Goal: Information Seeking & Learning: Learn about a topic

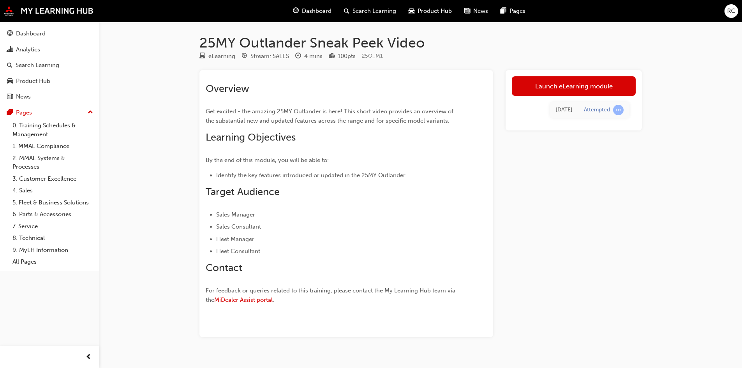
click at [313, 16] on div "Dashboard" at bounding box center [312, 11] width 51 height 16
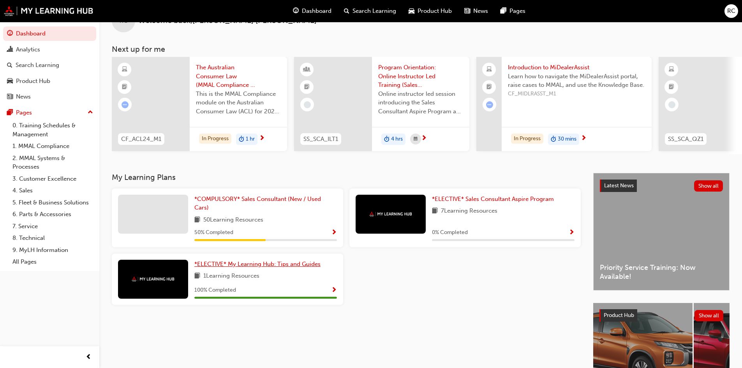
scroll to position [39, 0]
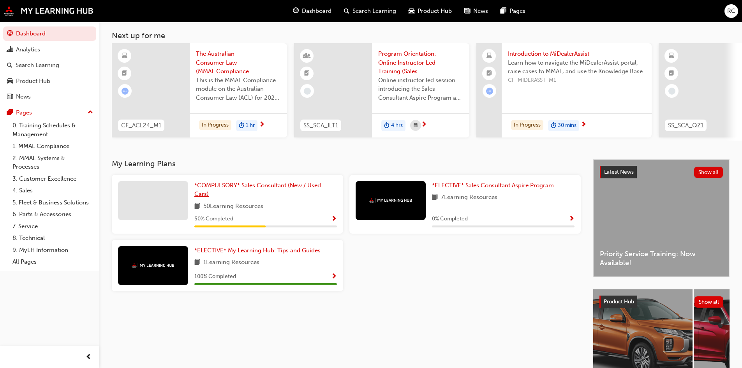
click at [232, 187] on span "*COMPULSORY* Sales Consultant (New / Used Cars)" at bounding box center [257, 190] width 127 height 16
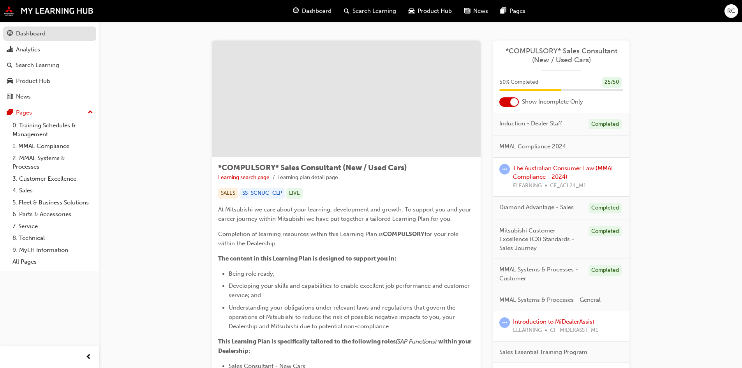
click at [34, 29] on div "Dashboard" at bounding box center [49, 34] width 85 height 10
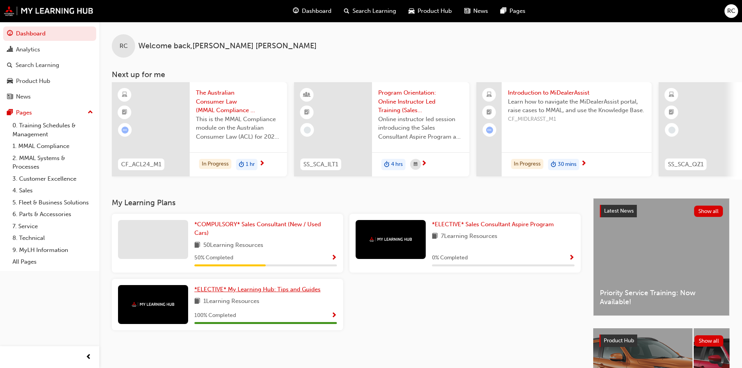
click at [265, 288] on link "*ELECTIVE* My Learning Hub: Tips and Guides" at bounding box center [258, 289] width 129 height 9
click at [488, 227] on span "*ELECTIVE* Sales Consultant Aspire Program" at bounding box center [493, 224] width 122 height 7
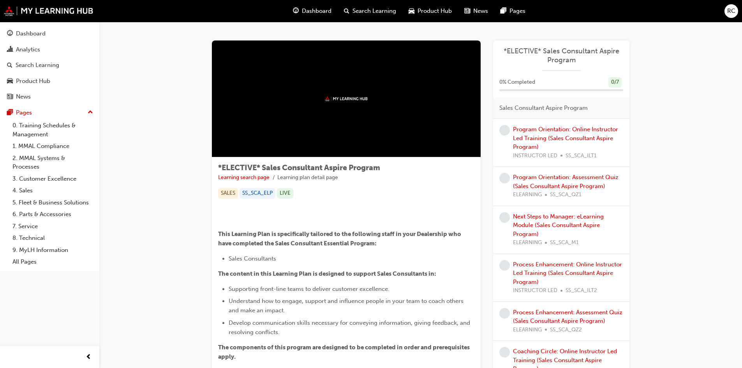
click at [36, 26] on button "Dashboard Analytics Search Learning Product Hub News Pages" at bounding box center [49, 65] width 93 height 81
click at [33, 28] on link "Dashboard" at bounding box center [49, 33] width 93 height 14
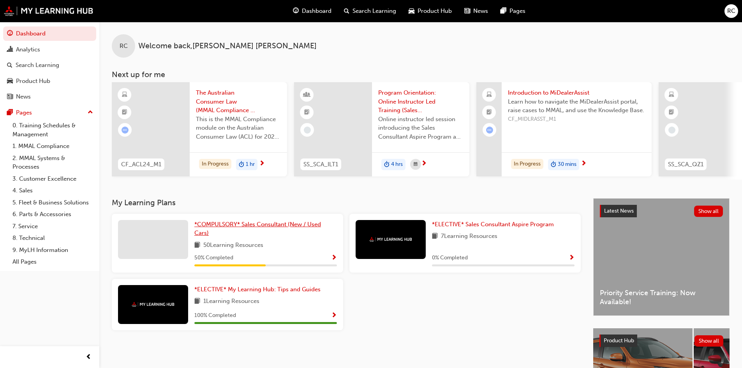
click at [263, 229] on span "*COMPULSORY* Sales Consultant (New / Used Cars)" at bounding box center [257, 229] width 127 height 16
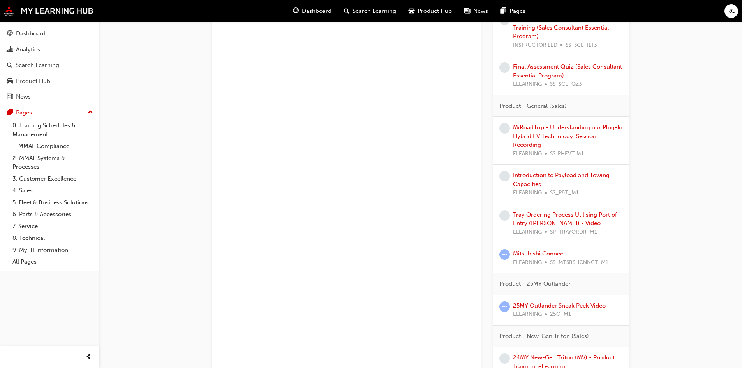
scroll to position [740, 0]
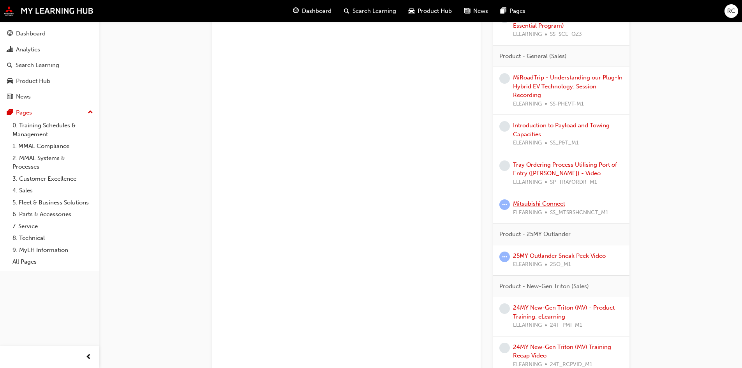
click at [547, 201] on link "Mitsubishi Connect" at bounding box center [539, 203] width 52 height 7
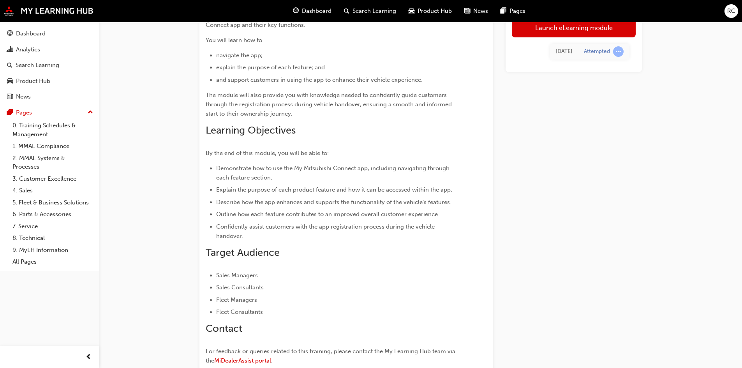
scroll to position [92, 0]
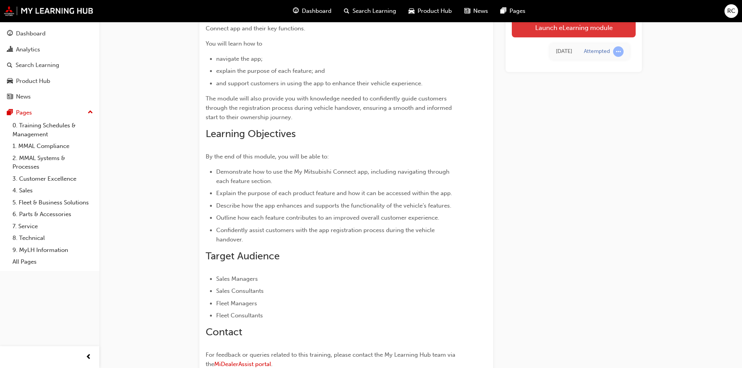
click at [572, 35] on link "Launch eLearning module" at bounding box center [574, 27] width 124 height 19
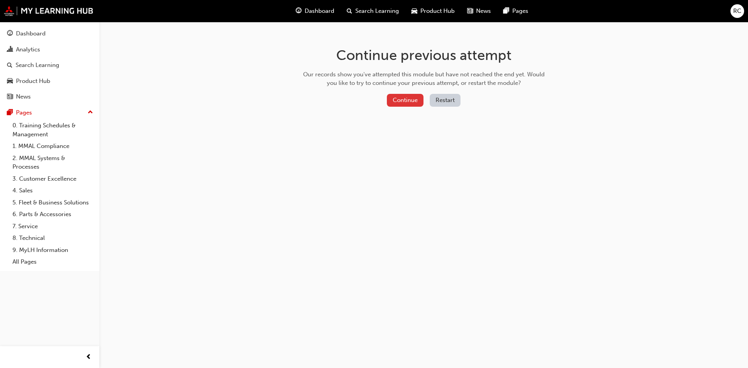
click at [405, 98] on button "Continue" at bounding box center [405, 100] width 37 height 13
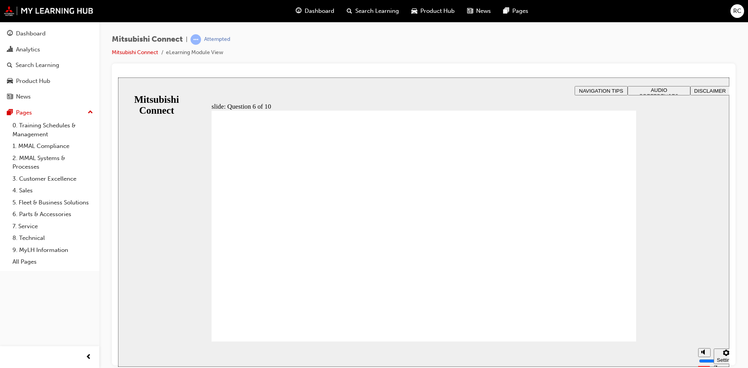
checkbox input "false"
checkbox input "true"
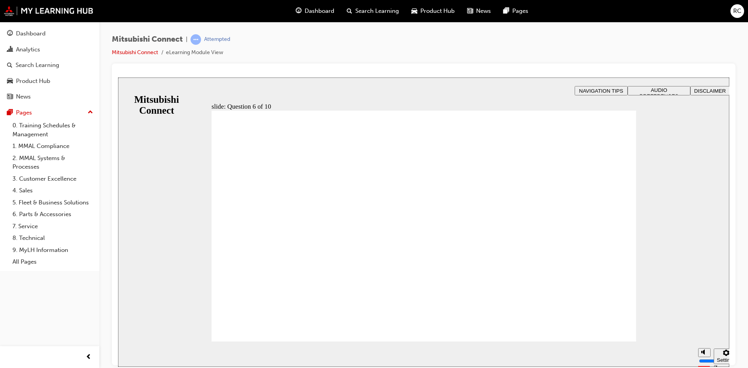
checkbox input "true"
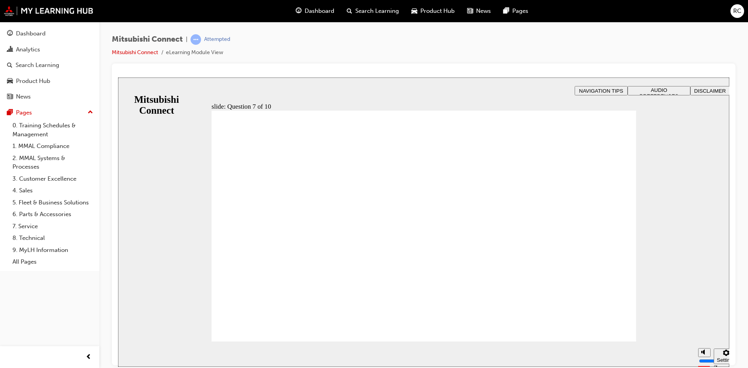
radio input "true"
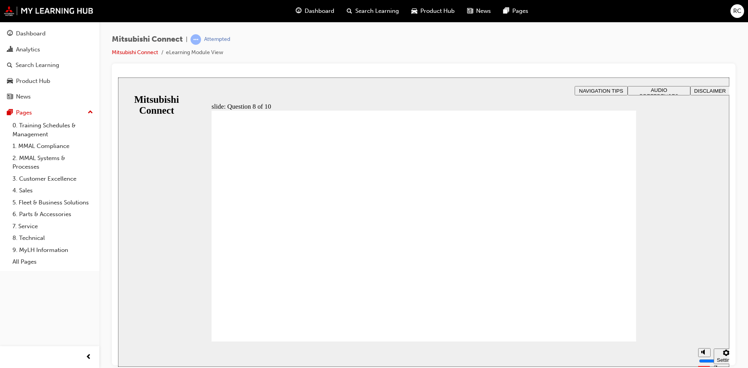
radio input "true"
drag, startPoint x: 269, startPoint y: 319, endPoint x: 270, endPoint y: 324, distance: 4.4
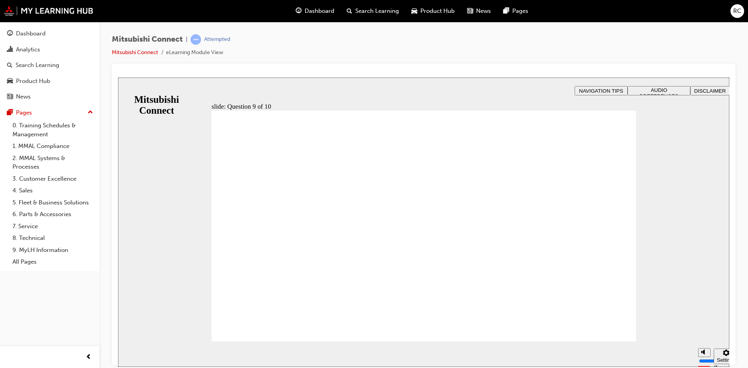
checkbox input "true"
checkbox input "false"
checkbox input "true"
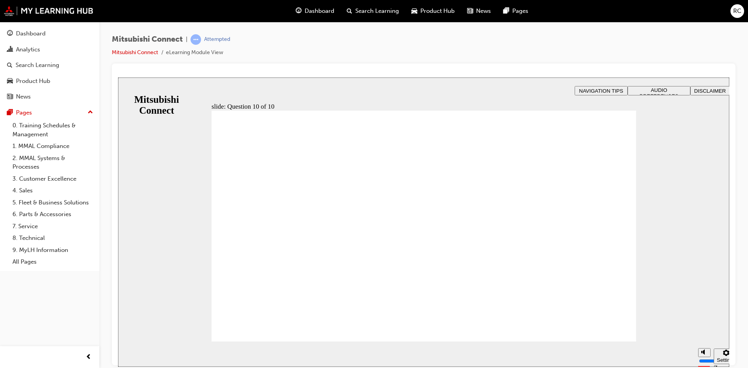
radio input "true"
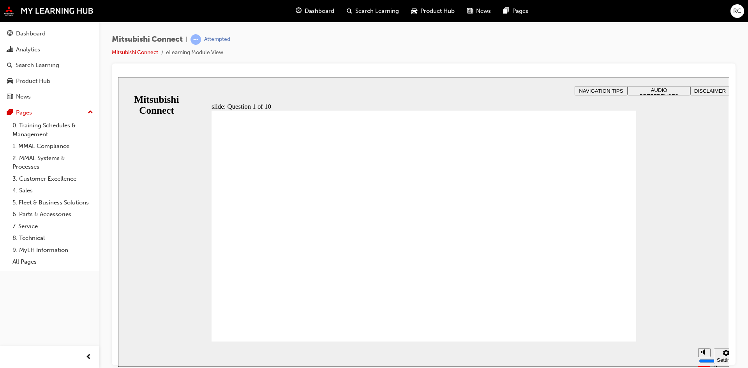
checkbox input "true"
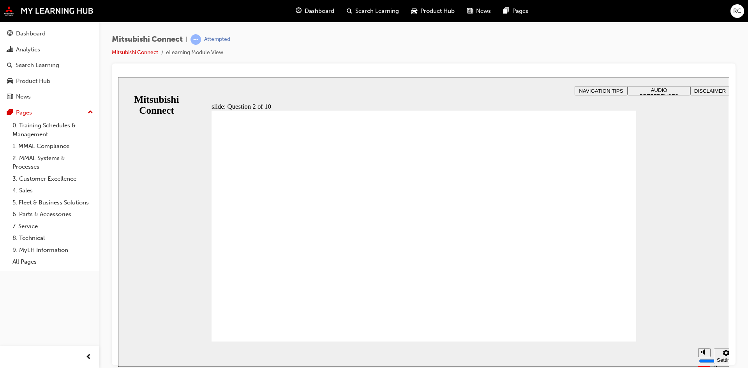
click at [195, 85] on div "slide: Question 2 of 10 Rectangle That’s not quite right. After the quiz, you m…" at bounding box center [423, 221] width 611 height 289
click at [216, 40] on div "Attempted" at bounding box center [217, 39] width 26 height 7
click at [155, 42] on span "Mitsubishi Connect" at bounding box center [147, 39] width 71 height 9
click at [37, 114] on div "Pages" at bounding box center [49, 113] width 85 height 10
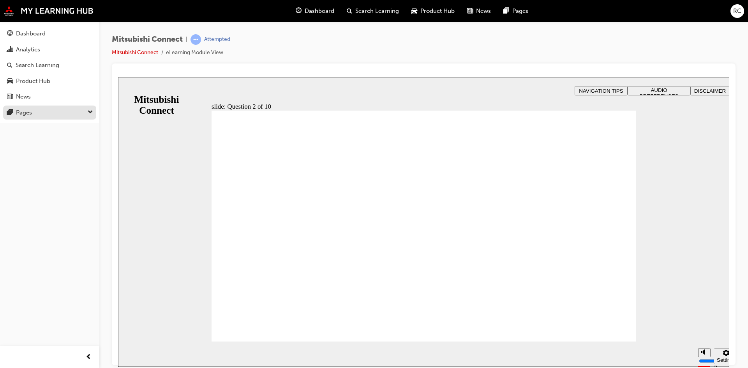
click at [37, 114] on div "Pages" at bounding box center [49, 113] width 85 height 10
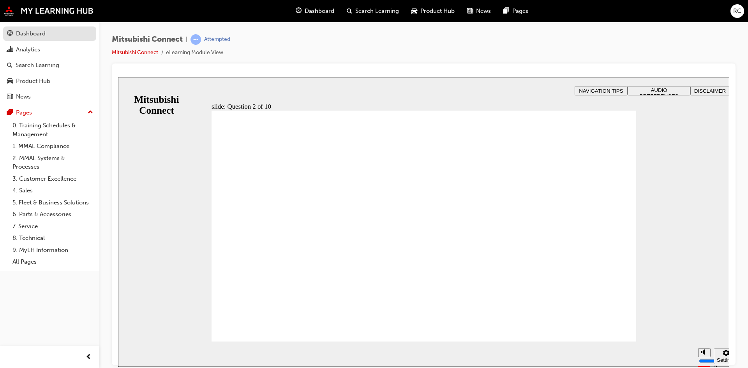
click at [40, 37] on div "Dashboard" at bounding box center [31, 33] width 30 height 9
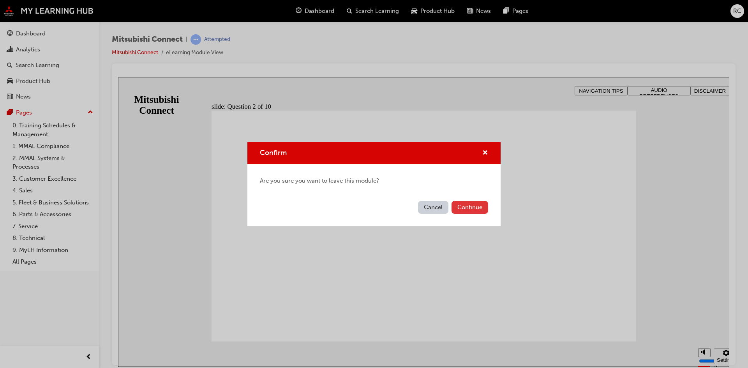
click at [468, 203] on button "Continue" at bounding box center [469, 207] width 37 height 13
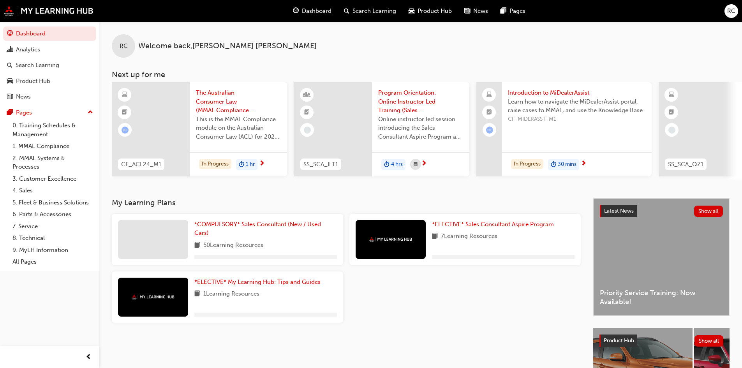
click at [274, 222] on div "*COMPULSORY* Sales Consultant (New / Used Cars) 50 Learning Resources" at bounding box center [227, 239] width 231 height 51
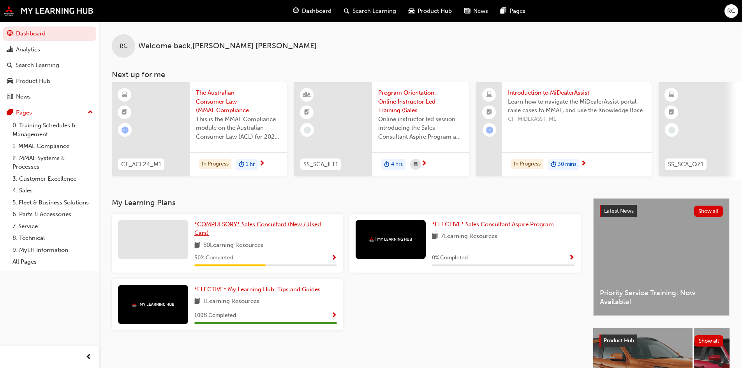
click at [273, 224] on span "*COMPULSORY* Sales Consultant (New / Used Cars)" at bounding box center [257, 229] width 127 height 16
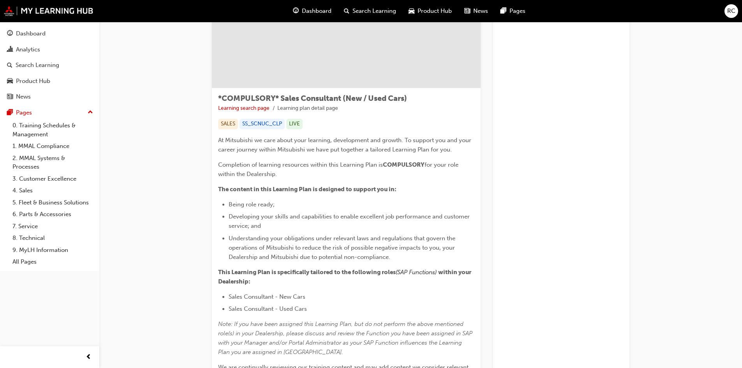
scroll to position [156, 0]
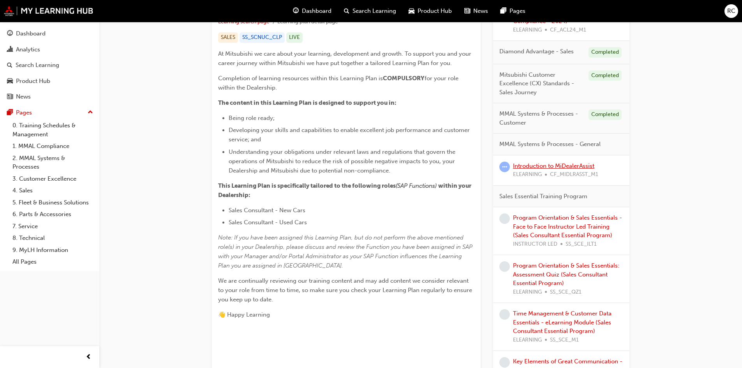
click at [576, 167] on link "Introduction to MiDealerAssist" at bounding box center [553, 165] width 81 height 7
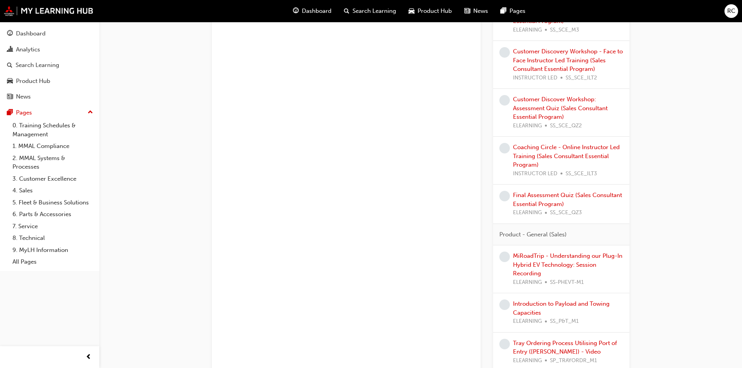
scroll to position [662, 0]
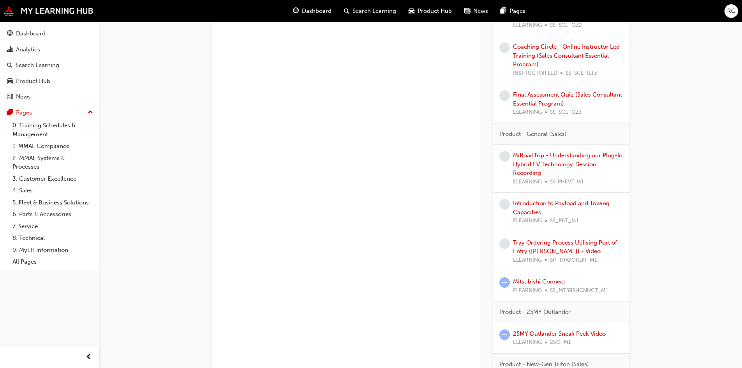
click at [538, 278] on link "Mitsubishi Connect" at bounding box center [539, 281] width 52 height 7
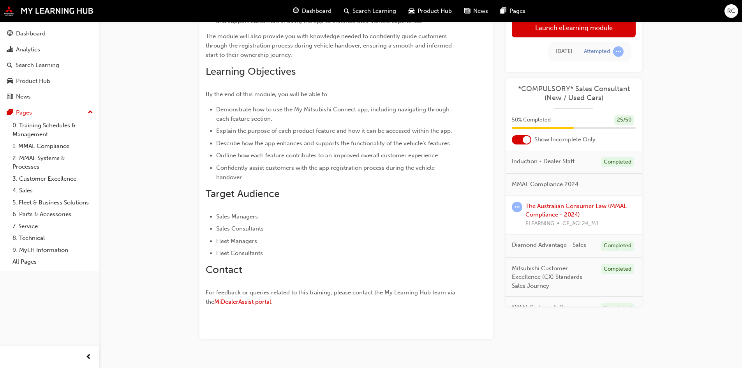
scroll to position [131, 0]
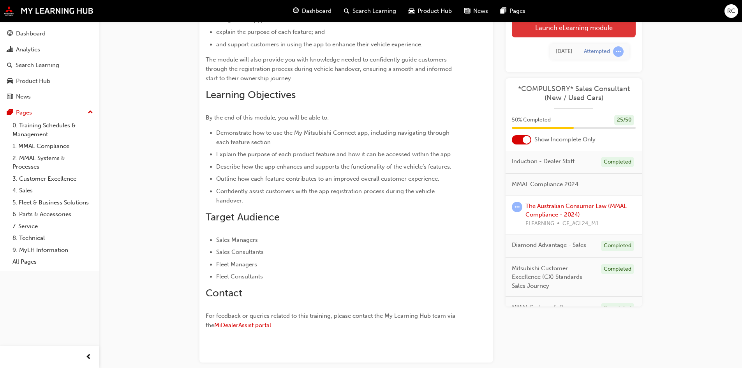
click at [575, 29] on link "Launch eLearning module" at bounding box center [574, 27] width 124 height 19
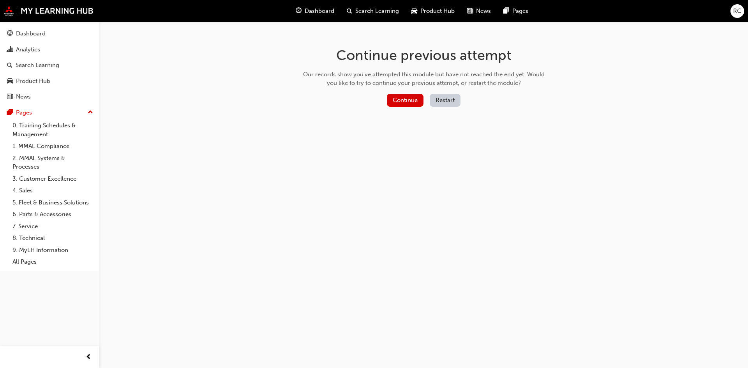
click at [440, 103] on button "Restart" at bounding box center [445, 100] width 31 height 13
